Goal: Register for event/course

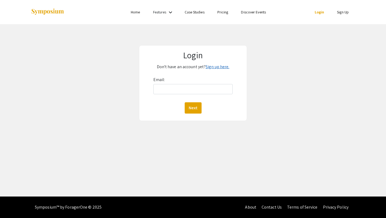
click at [217, 68] on link "Sign up here." at bounding box center [218, 67] width 24 height 6
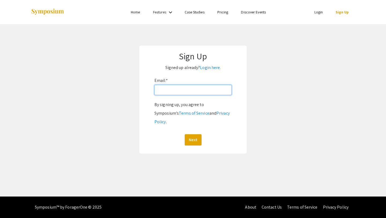
click at [198, 88] on input "Email: *" at bounding box center [193, 90] width 77 height 10
type input "a"
type input "[EMAIL_ADDRESS][DOMAIN_NAME]"
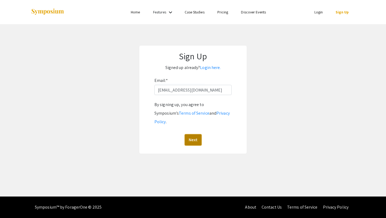
click at [196, 134] on button "Next" at bounding box center [193, 139] width 17 height 11
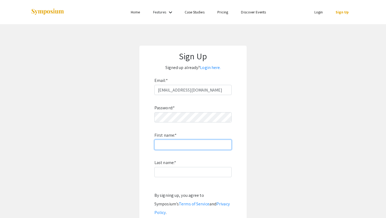
click at [195, 144] on input "First name: *" at bounding box center [193, 145] width 77 height 10
click at [174, 146] on input "First name: *" at bounding box center [193, 145] width 77 height 10
type input "Mirabelle"
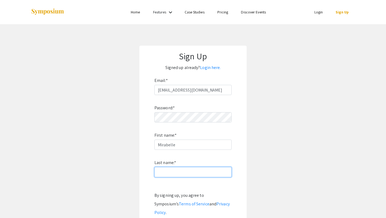
type input "Masner"
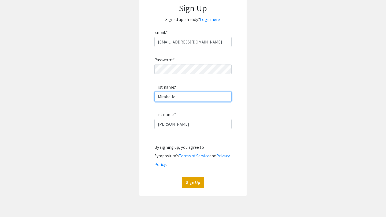
scroll to position [53, 0]
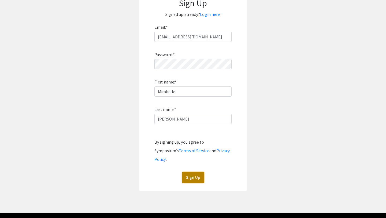
click at [195, 172] on button "Sign Up" at bounding box center [193, 177] width 22 height 11
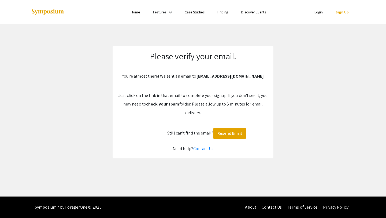
scroll to position [0, 0]
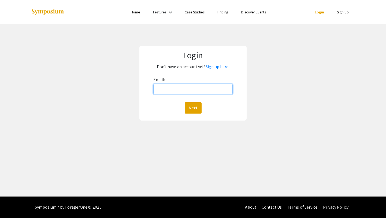
click at [200, 85] on input "Email:" at bounding box center [193, 89] width 80 height 10
type input "[EMAIL_ADDRESS][DOMAIN_NAME]"
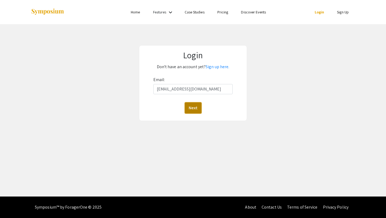
click at [190, 107] on button "Next" at bounding box center [193, 107] width 17 height 11
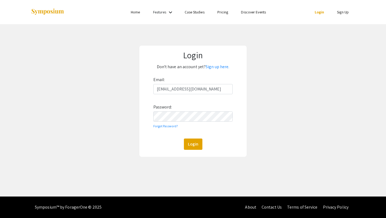
click at [189, 107] on div "Email: [EMAIL_ADDRESS][DOMAIN_NAME] Password: Forgot Password? Login" at bounding box center [193, 112] width 80 height 74
click at [191, 143] on button "Login" at bounding box center [193, 143] width 19 height 11
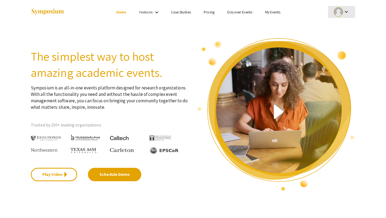
click at [343, 9] on div "keyboard_arrow_down" at bounding box center [342, 12] width 19 height 12
click at [343, 9] on div at bounding box center [193, 109] width 386 height 218
click at [240, 12] on link "Discover Events" at bounding box center [240, 12] width 25 height 5
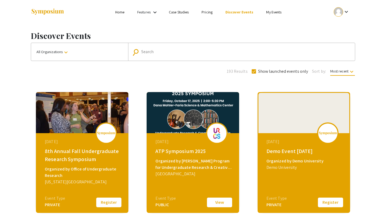
click at [188, 54] on input "Search" at bounding box center [244, 51] width 207 height 5
type input "[US_STATE] state"
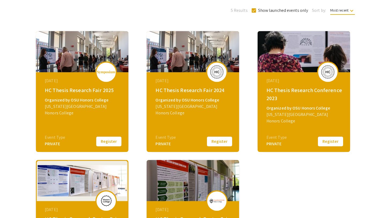
scroll to position [65, 0]
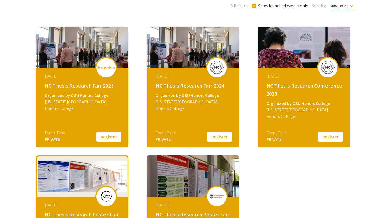
click at [223, 139] on button "Register" at bounding box center [219, 136] width 27 height 11
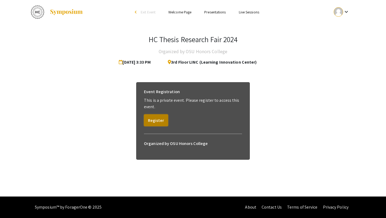
click at [155, 117] on button "Register" at bounding box center [156, 120] width 24 height 12
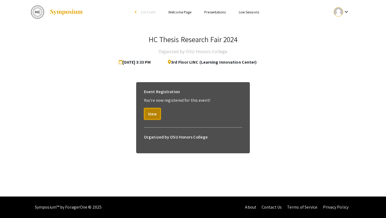
click at [155, 117] on button "View" at bounding box center [152, 114] width 17 height 12
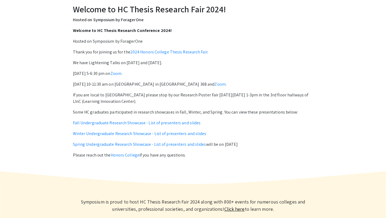
scroll to position [209, 0]
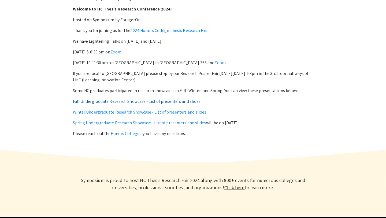
click at [148, 99] on link "Fall Undergraduate Research Showcase - List of presenters and slides" at bounding box center [137, 101] width 128 height 6
click at [187, 121] on link "Spring Undergraduate Research Showcase - List of presenters and slides" at bounding box center [139, 123] width 133 height 6
